Goal: Find specific page/section: Find specific page/section

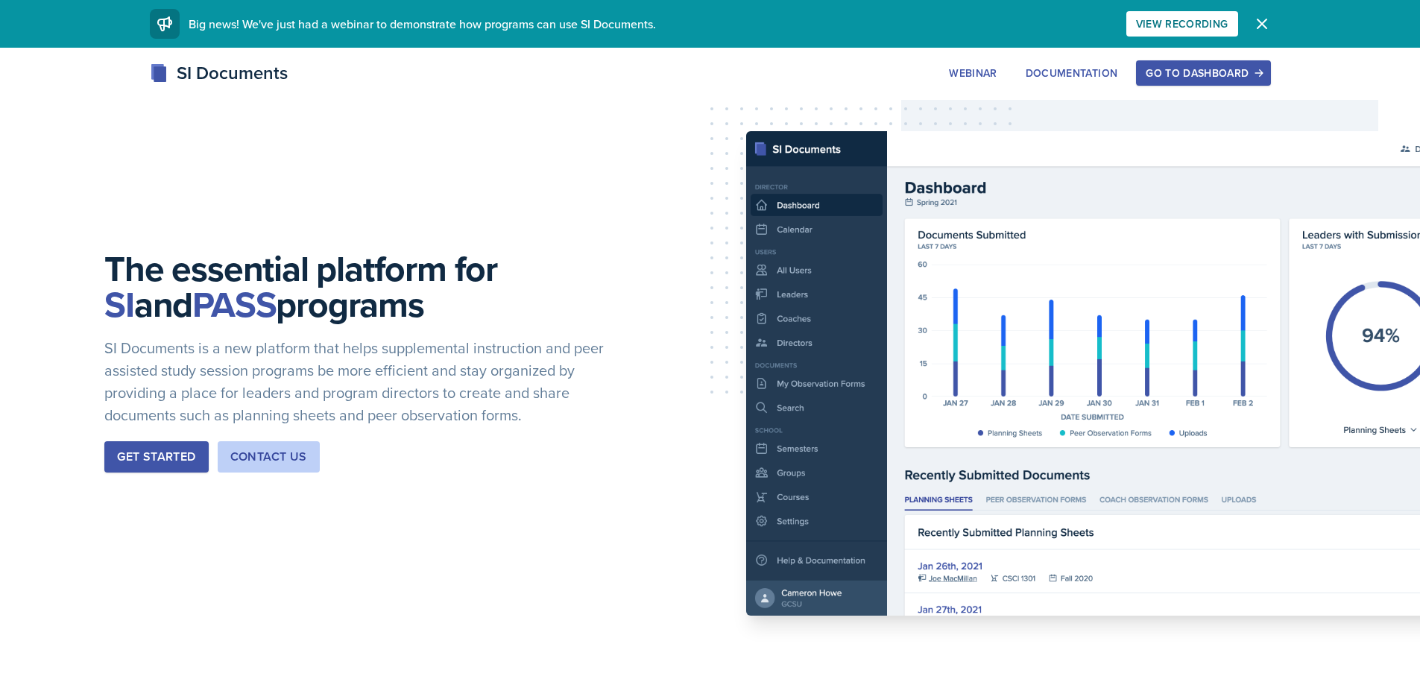
click at [1192, 67] on div "Go to Dashboard" at bounding box center [1202, 73] width 115 height 12
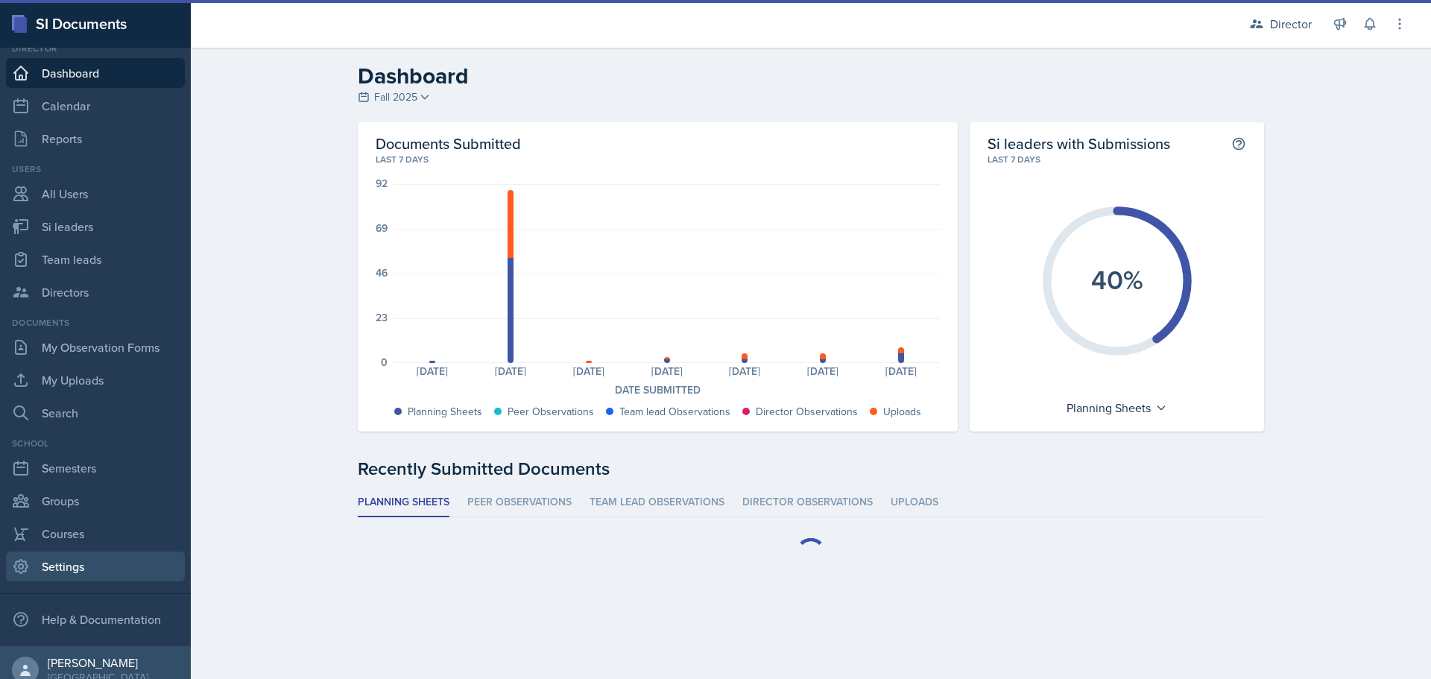
scroll to position [42, 0]
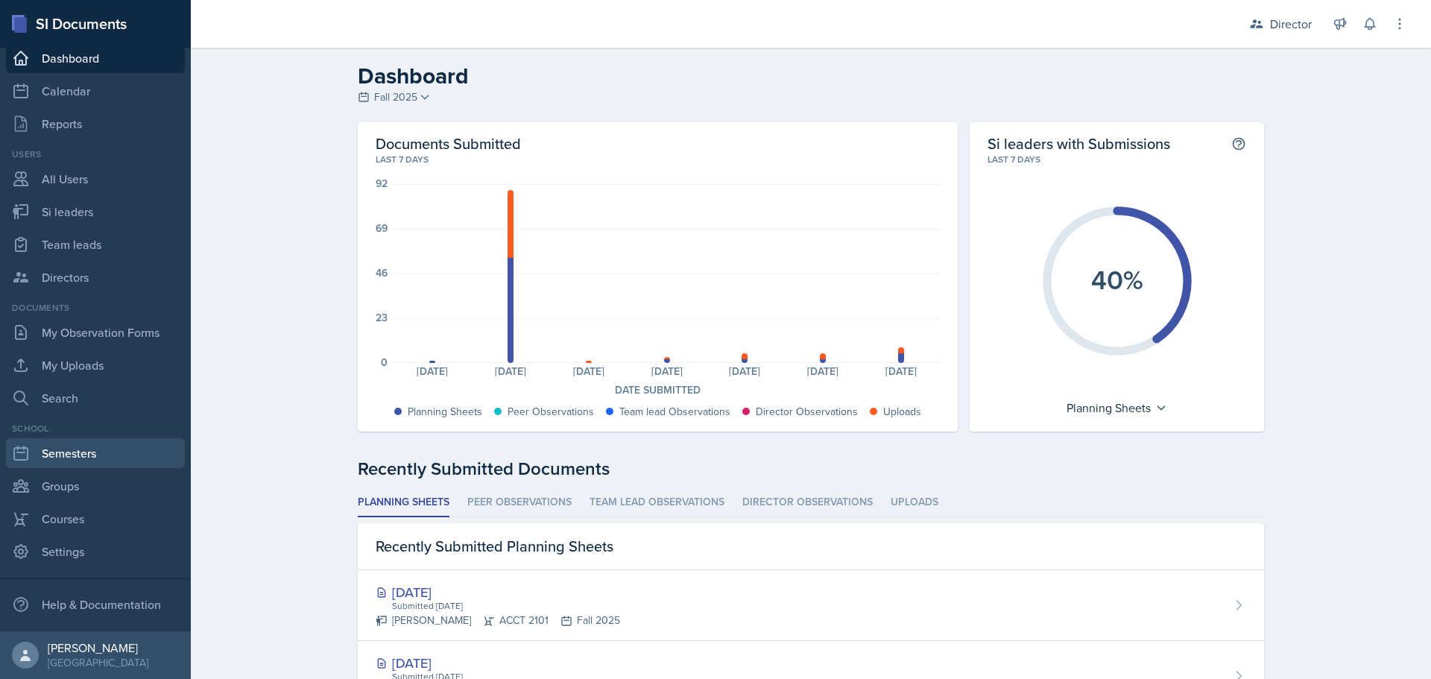
click at [114, 455] on link "Semesters" at bounding box center [95, 453] width 179 height 30
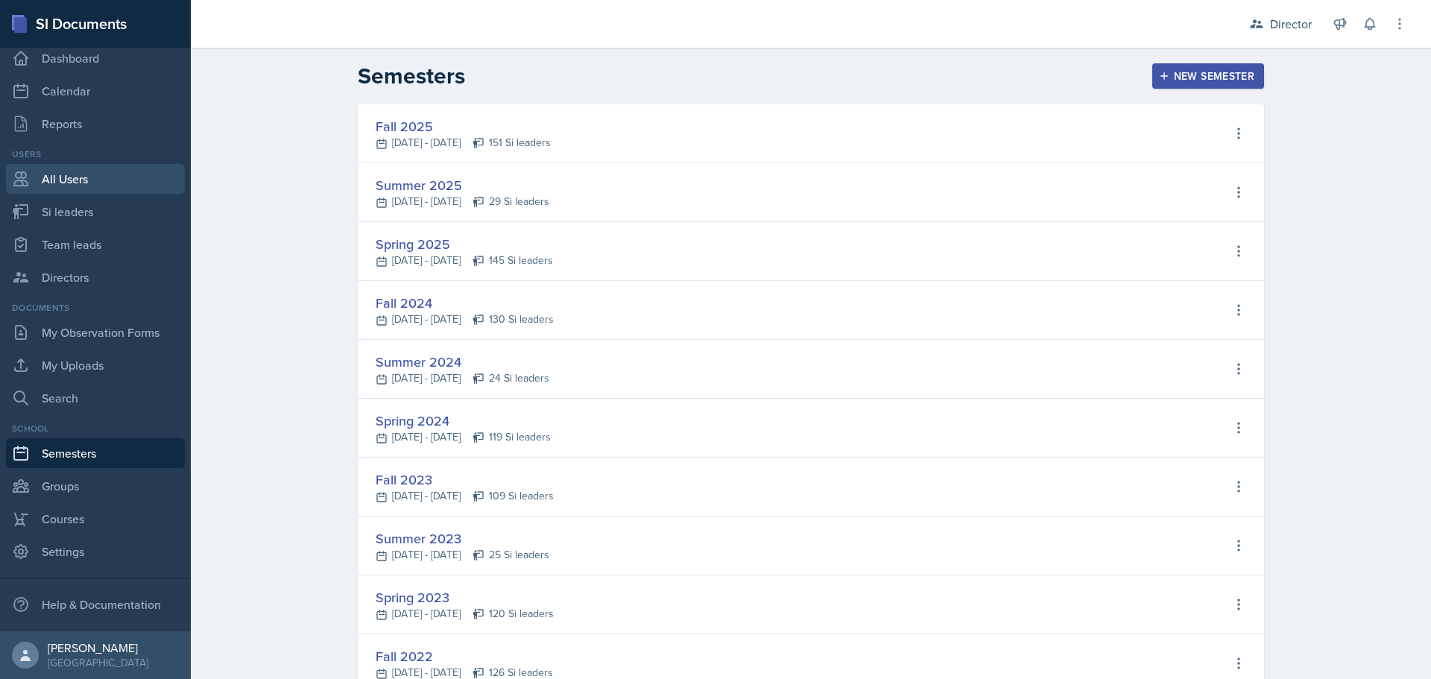
click at [76, 187] on link "All Users" at bounding box center [95, 179] width 179 height 30
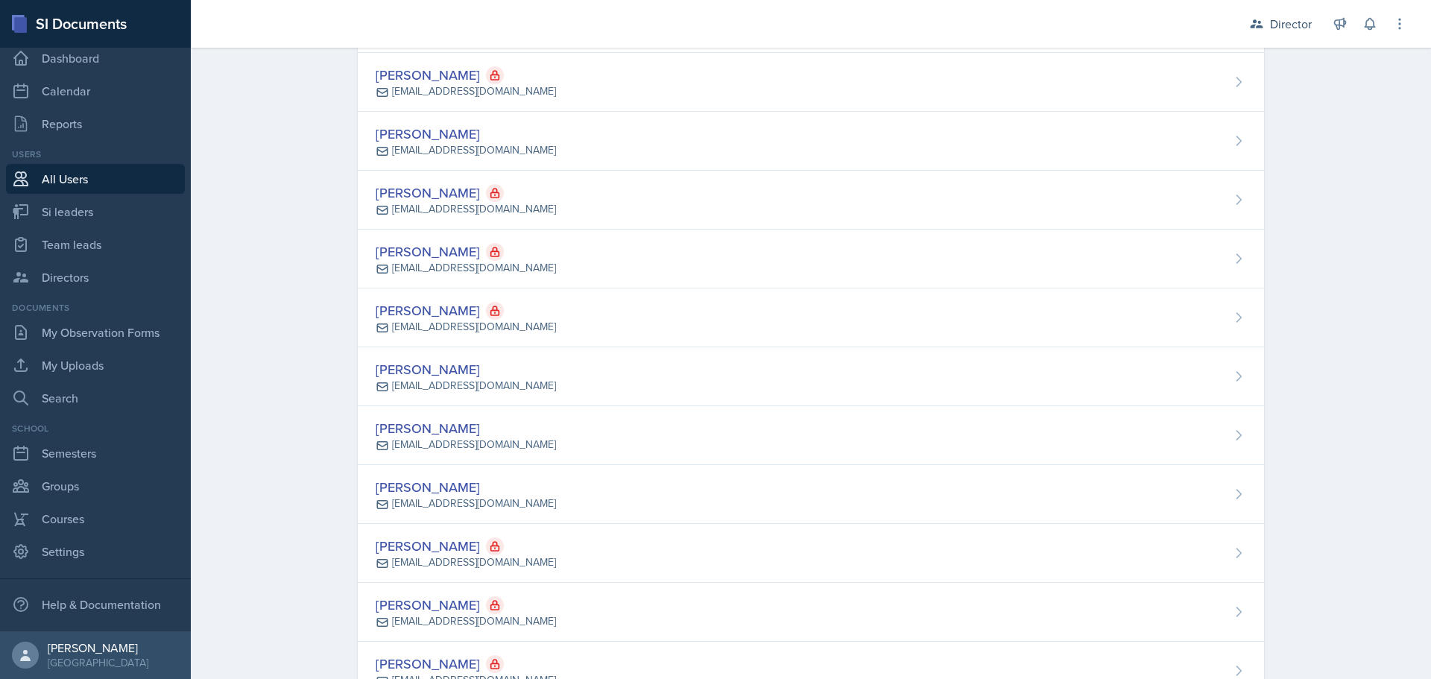
scroll to position [3204, 0]
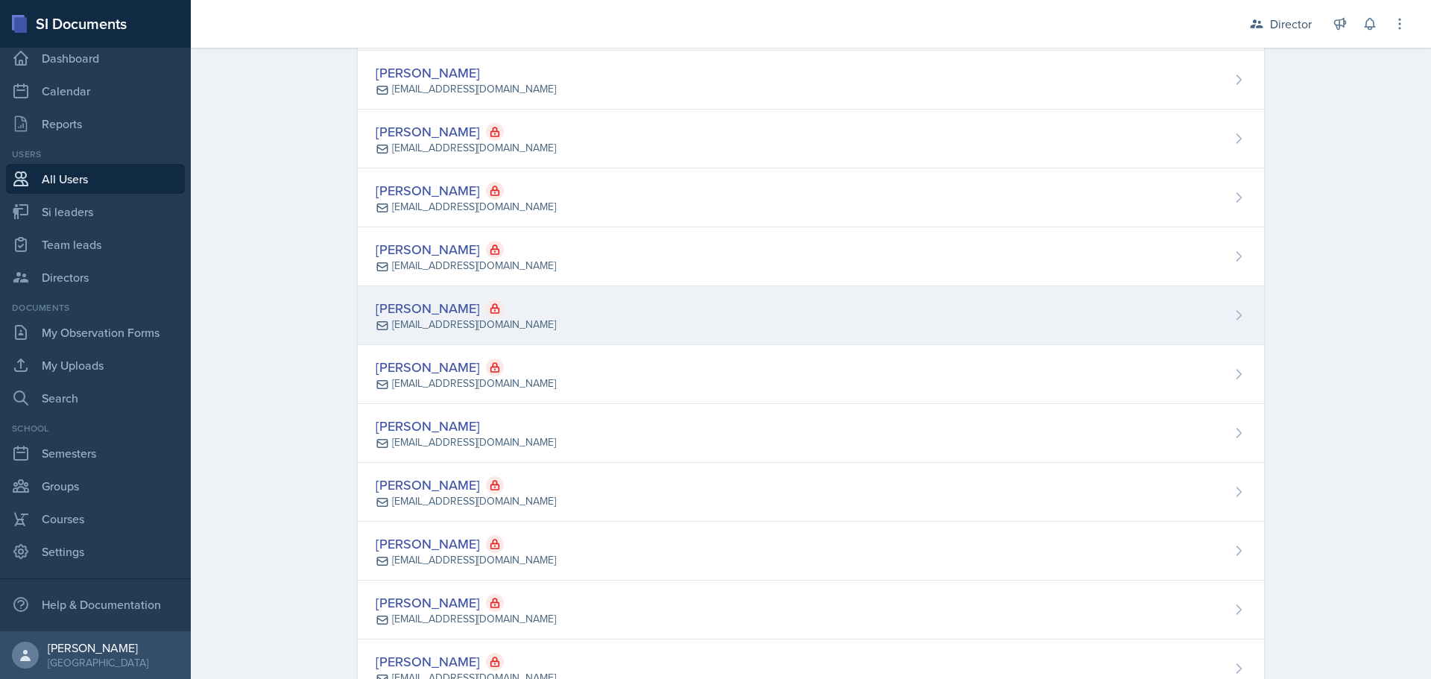
click at [505, 324] on div "[EMAIL_ADDRESS][DOMAIN_NAME]" at bounding box center [474, 325] width 164 height 16
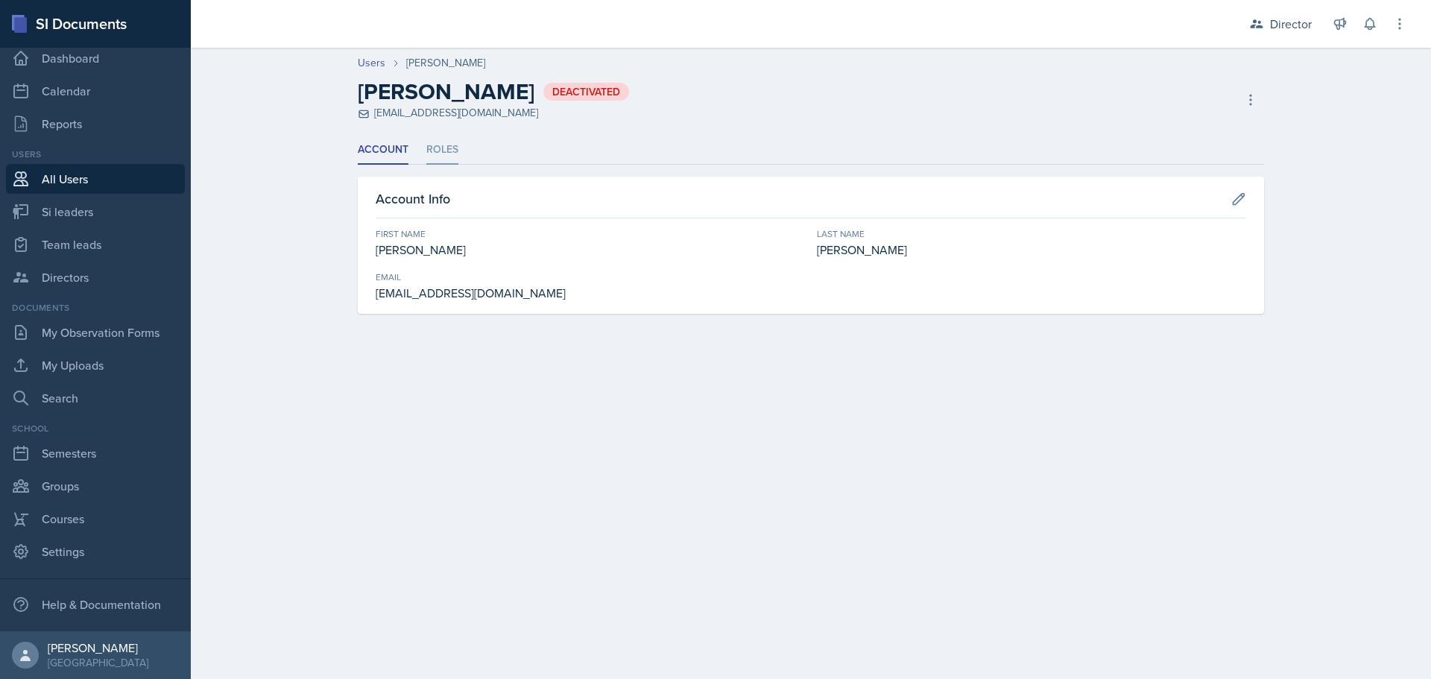
click at [430, 150] on li "Roles" at bounding box center [442, 150] width 32 height 29
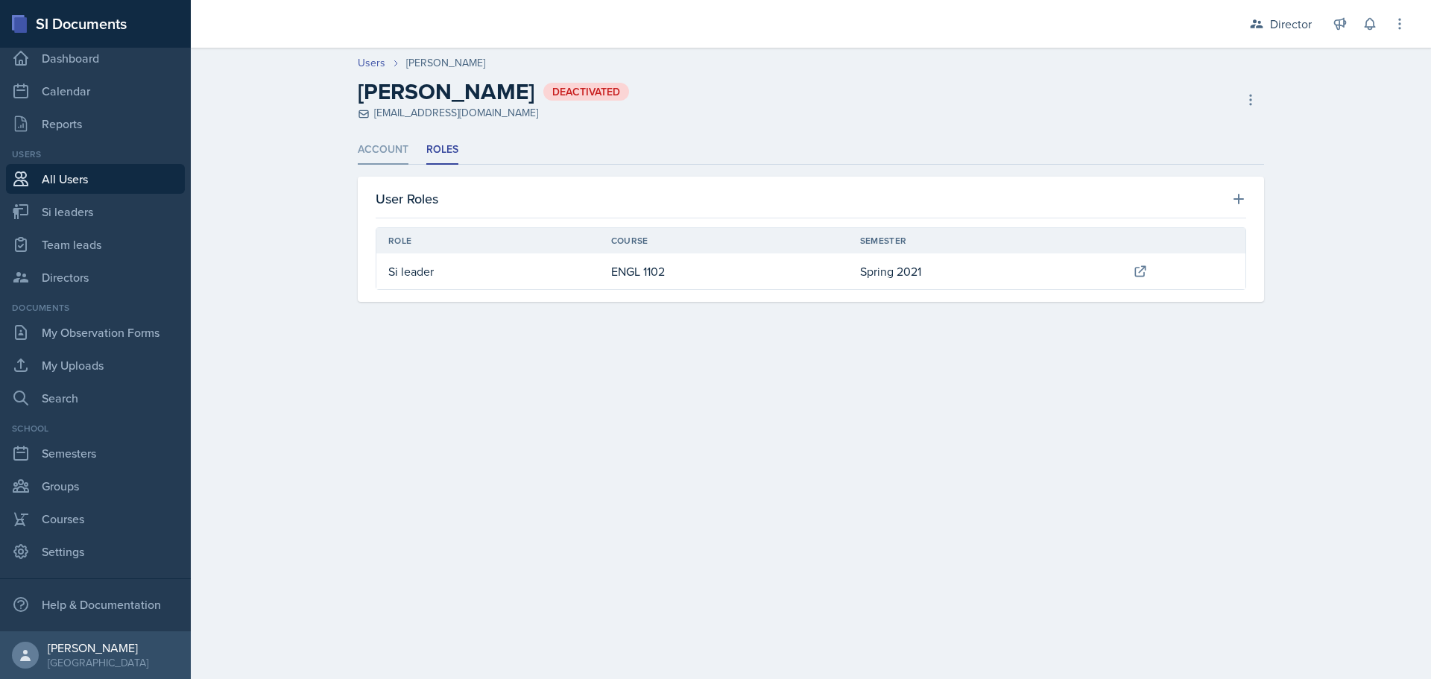
click at [393, 146] on li "Account" at bounding box center [383, 150] width 51 height 29
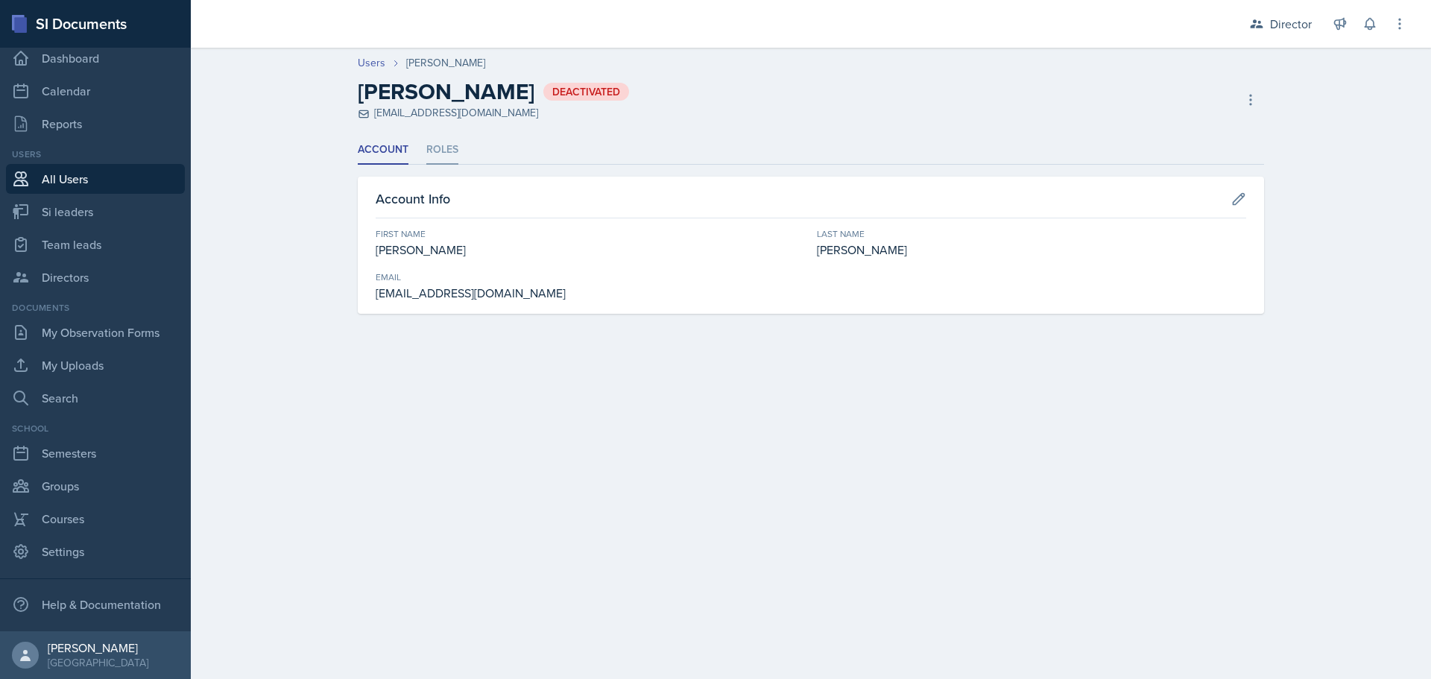
click at [443, 147] on li "Roles" at bounding box center [442, 150] width 32 height 29
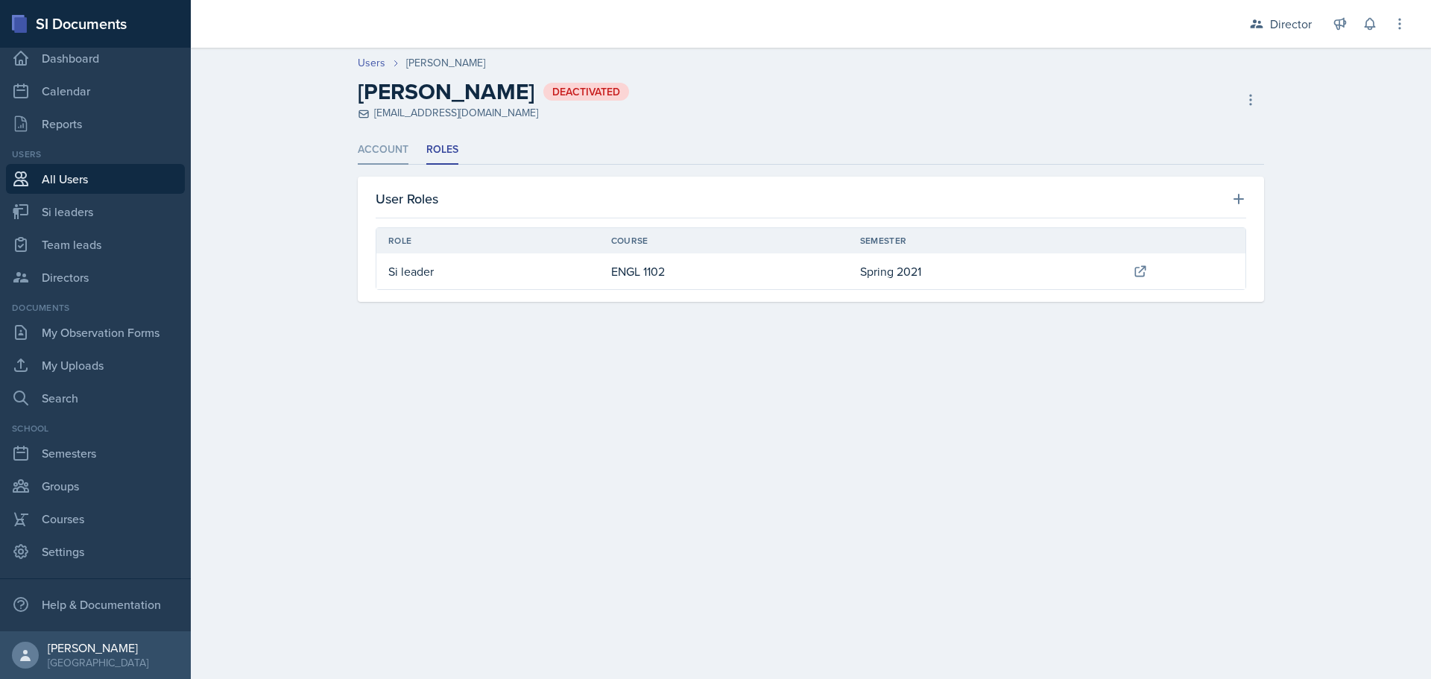
click at [405, 148] on li "Account" at bounding box center [383, 150] width 51 height 29
